Goal: Manage account settings

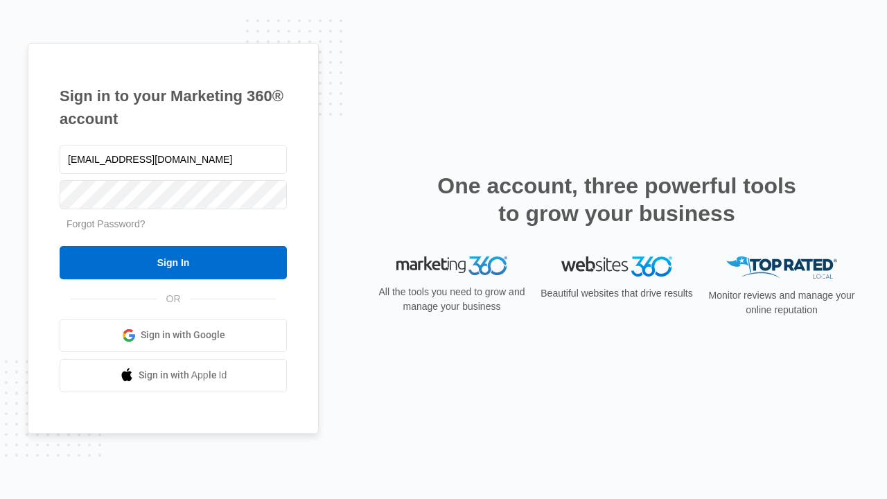
type input "[EMAIL_ADDRESS][DOMAIN_NAME]"
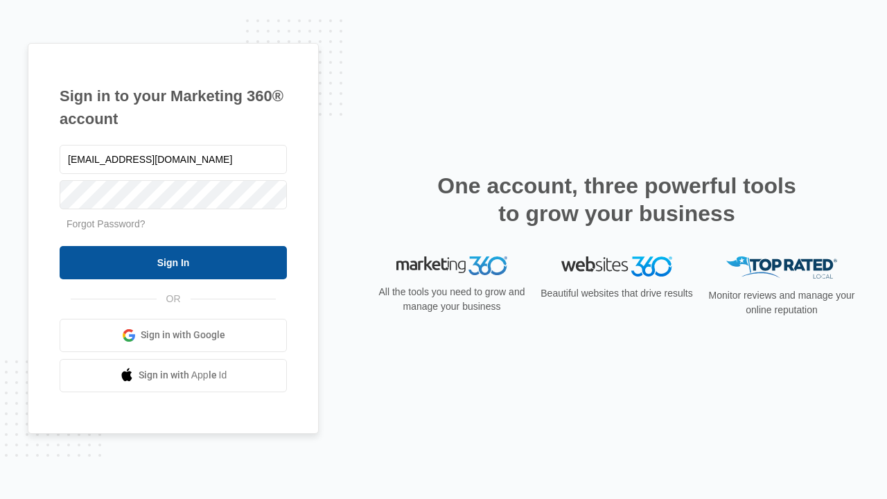
click at [173, 262] on input "Sign In" at bounding box center [173, 262] width 227 height 33
